Goal: Task Accomplishment & Management: Use online tool/utility

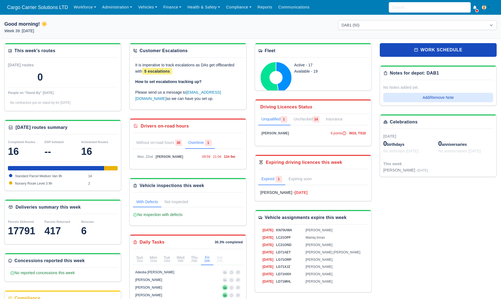
click at [198, 145] on link "Overtime 1" at bounding box center [200, 142] width 30 height 11
click at [174, 155] on span "[PERSON_NAME]" at bounding box center [170, 157] width 28 height 4
select select "5"
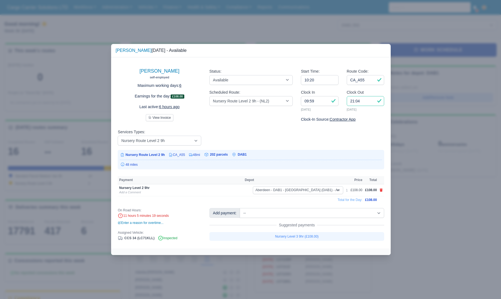
click at [355, 98] on input "21:04" at bounding box center [366, 101] width 38 height 10
type input "20:04"
click at [374, 136] on div "Services Types: --SERVICE TYPES -- AmFlex Car+ 0h AmFlex Vehicle 9h Box Truck P…" at bounding box center [251, 139] width 275 height 21
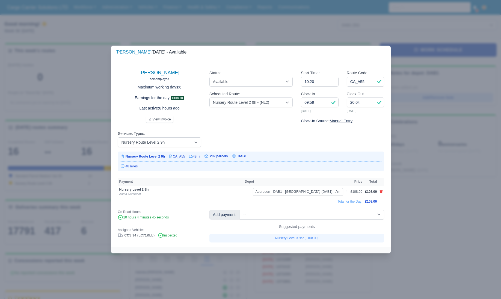
click at [435, 150] on div at bounding box center [250, 149] width 501 height 299
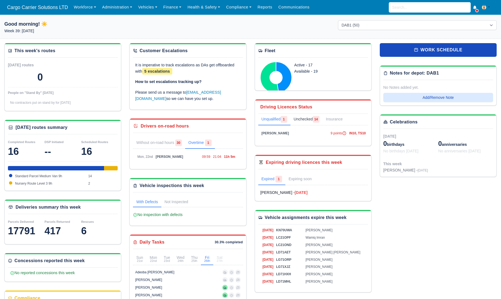
click at [308, 119] on link "Unchecked 14" at bounding box center [307, 119] width 32 height 11
click at [278, 121] on link "Unqualified 1" at bounding box center [274, 119] width 32 height 11
click at [416, 5] on input "search" at bounding box center [430, 7] width 82 height 10
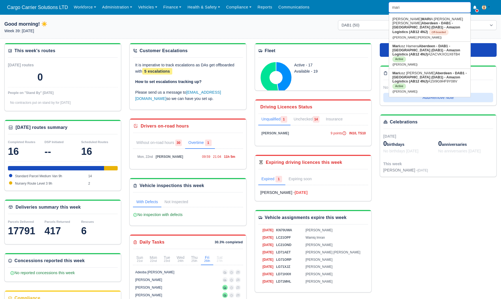
type input "mari"
